Goal: Task Accomplishment & Management: Manage account settings

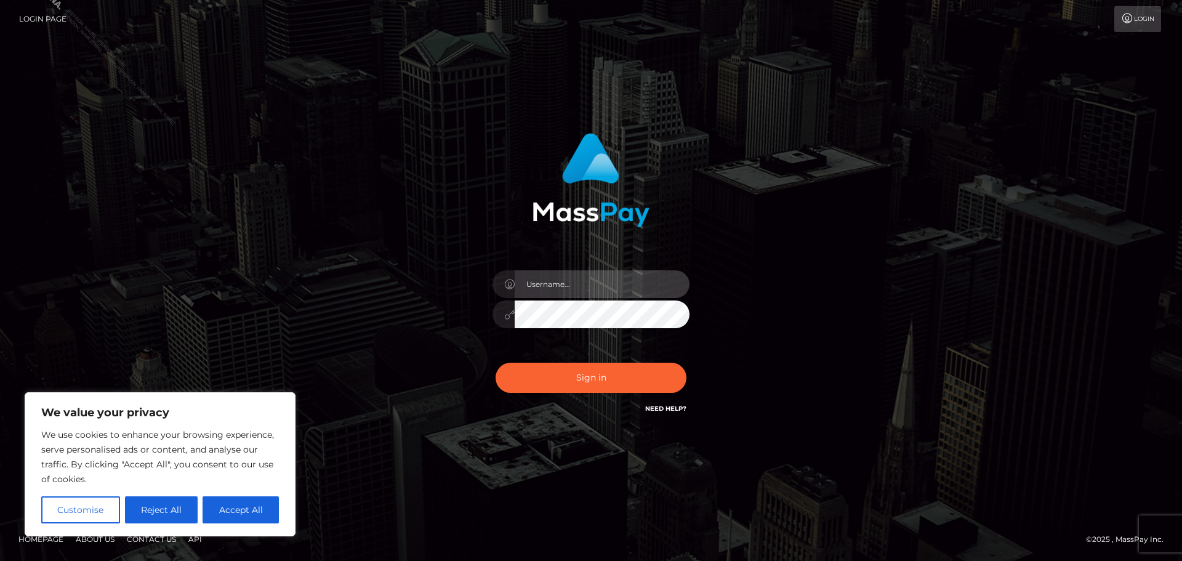
drag, startPoint x: 546, startPoint y: 285, endPoint x: 571, endPoint y: 289, distance: 25.6
click at [546, 285] on input "text" at bounding box center [602, 284] width 175 height 28
type input "[PERSON_NAME].Silversocial"
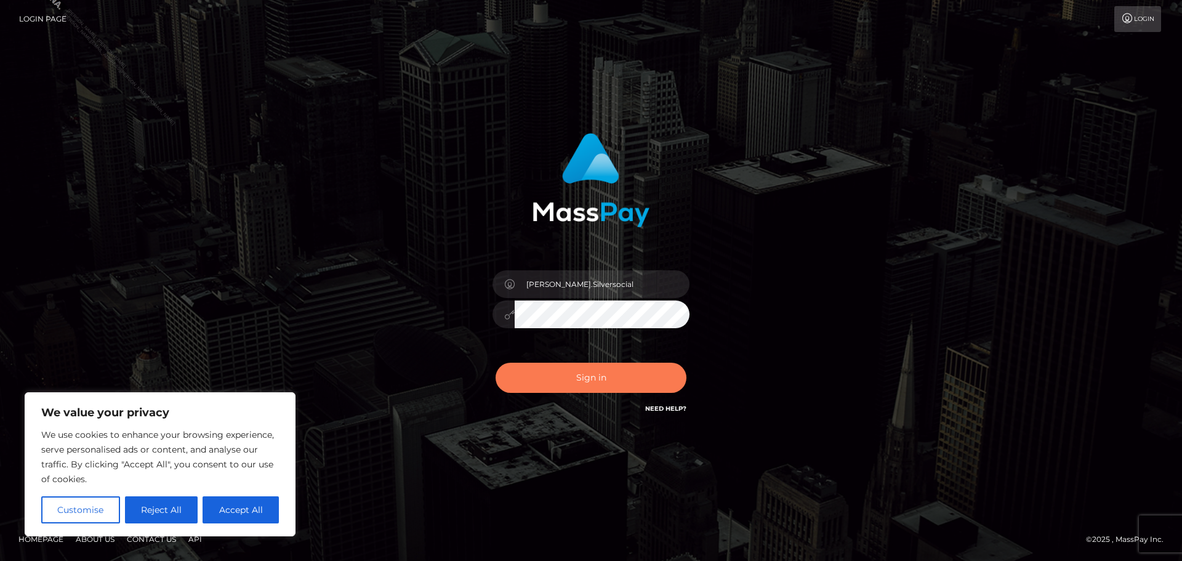
click at [596, 372] on button "Sign in" at bounding box center [590, 378] width 191 height 30
click at [335, 181] on div "[PERSON_NAME].Silversocial Sign in" at bounding box center [591, 280] width 702 height 313
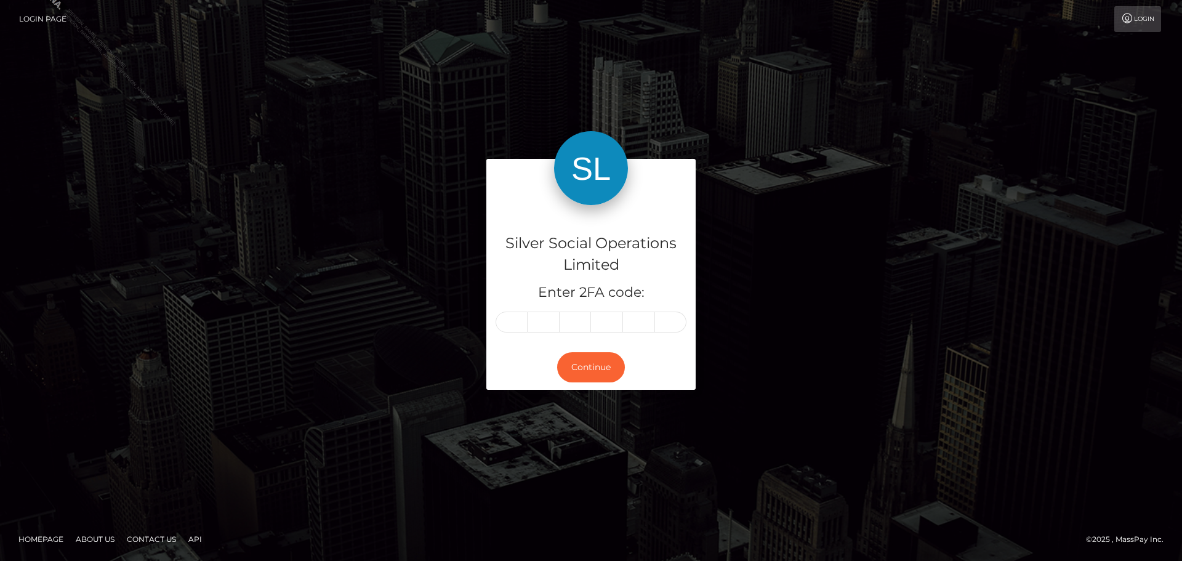
click at [511, 316] on div "Silver Social Operations Limited Enter 2FA code:" at bounding box center [590, 274] width 209 height 139
click at [512, 319] on input "text" at bounding box center [511, 321] width 32 height 21
type input "5"
type input "6"
type input "7"
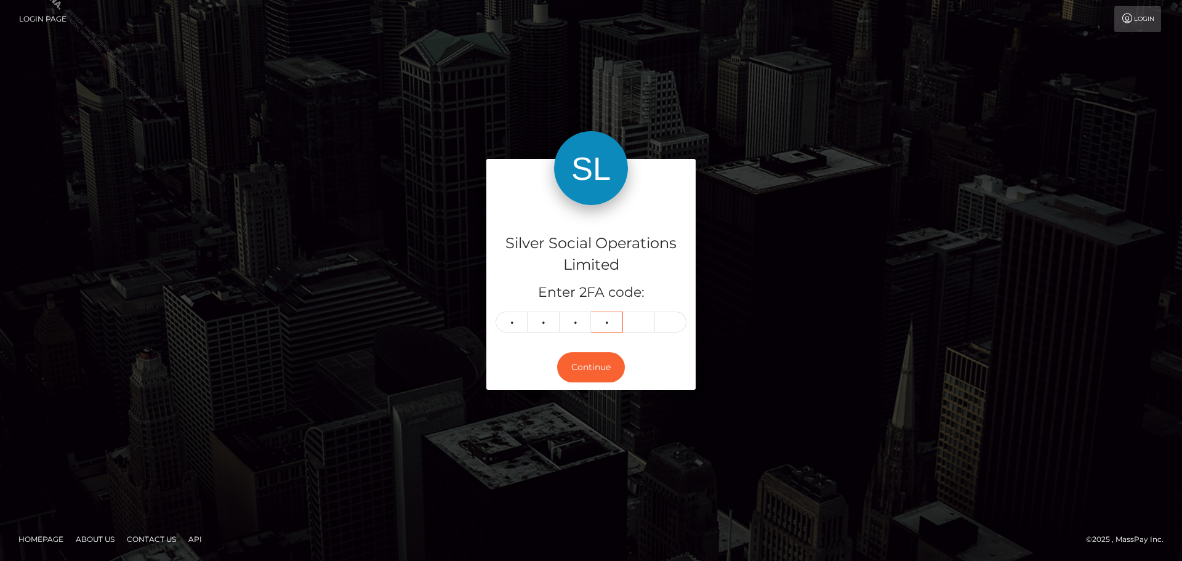
type input "0"
type input "7"
type input "4"
